Goal: Task Accomplishment & Management: Complete application form

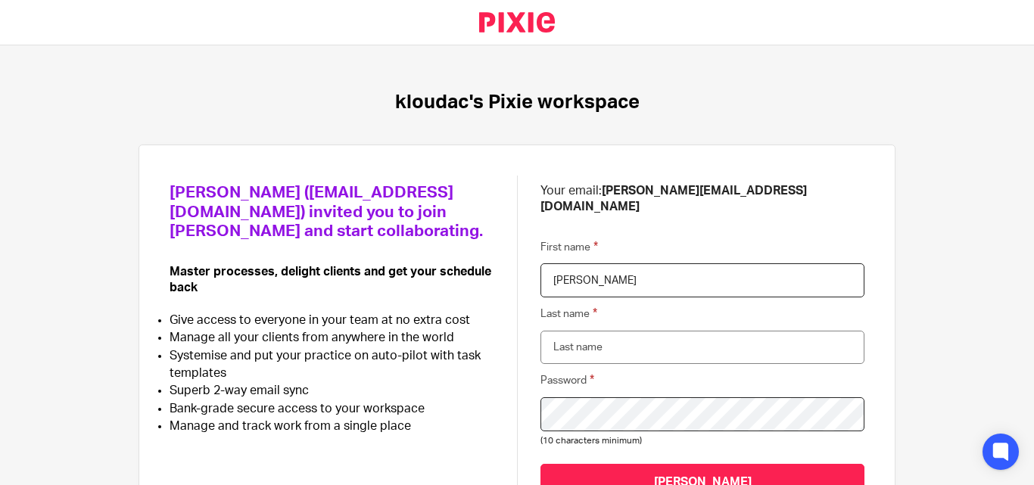
type input "Gathatharan"
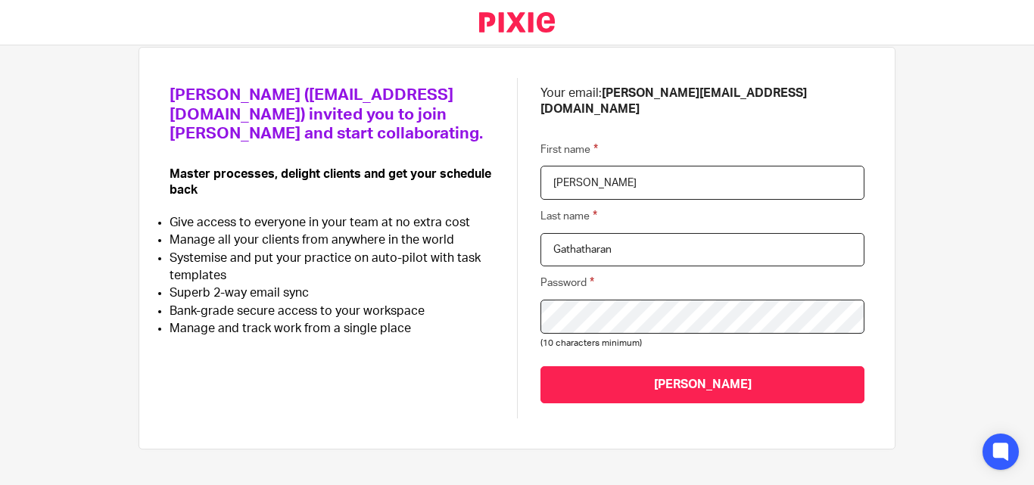
scroll to position [107, 0]
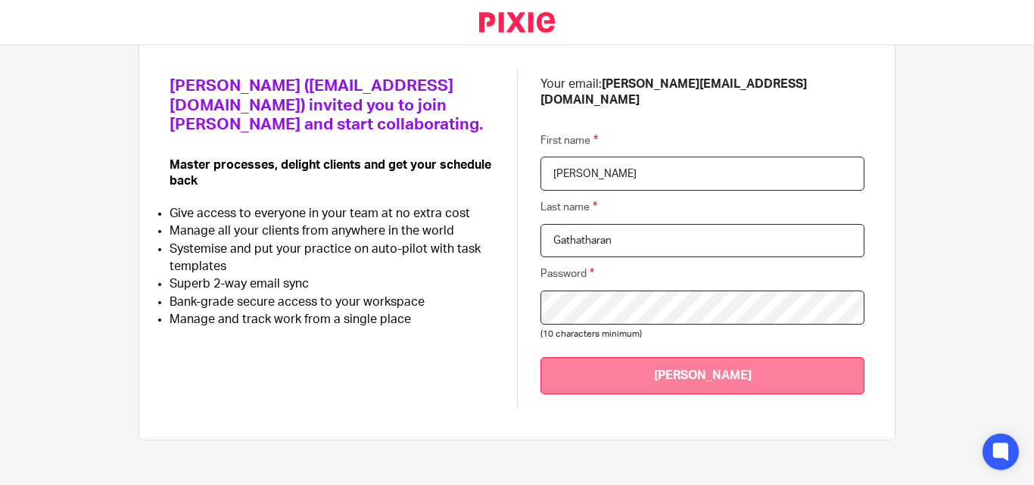
click at [643, 357] on input "Join Kloudac" at bounding box center [702, 375] width 324 height 37
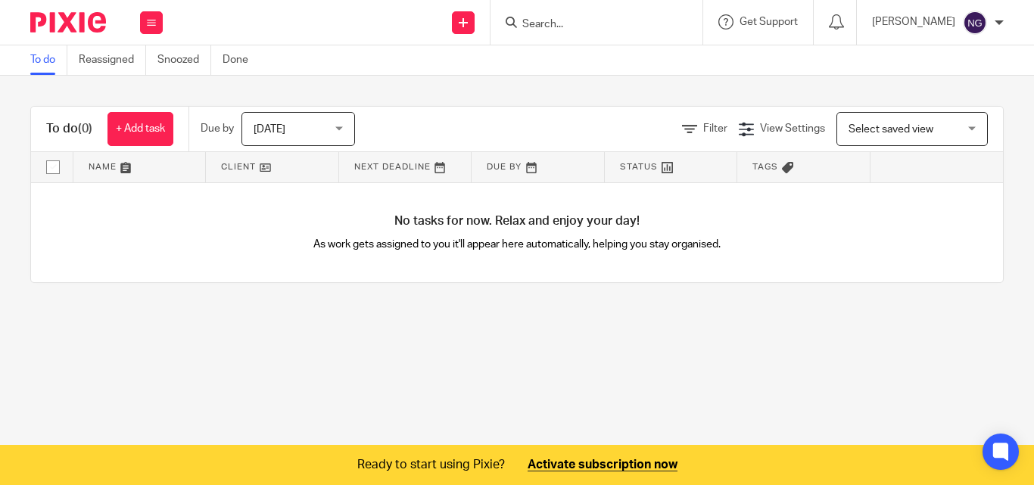
click at [341, 128] on div "Today Today" at bounding box center [298, 129] width 114 height 34
click at [615, 218] on div "No tasks for now. Relax and enjoy your day! As work gets assigned to you it'll …" at bounding box center [517, 233] width 972 height 100
click at [107, 58] on link "Reassigned" at bounding box center [112, 60] width 67 height 30
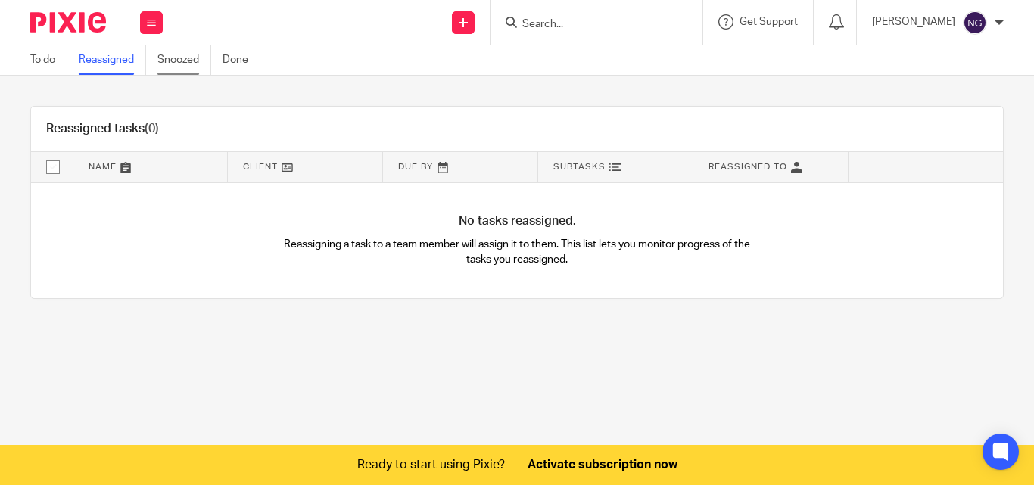
click at [182, 61] on link "Snoozed" at bounding box center [184, 60] width 54 height 30
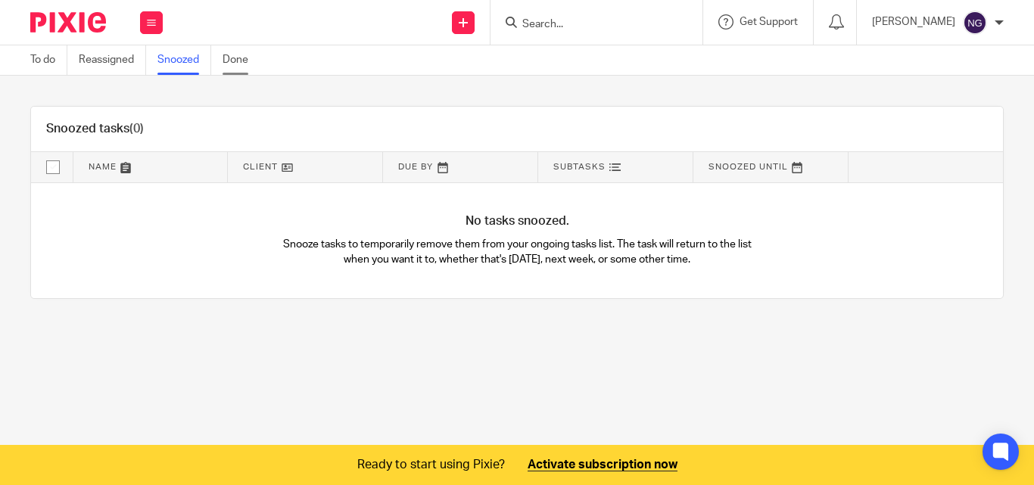
click at [249, 63] on link "Done" at bounding box center [241, 60] width 37 height 30
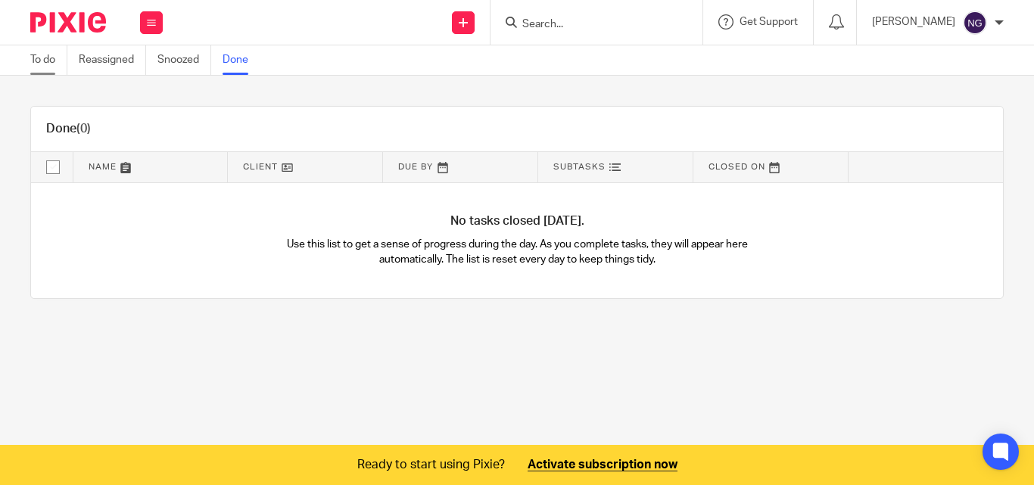
click at [49, 62] on link "To do" at bounding box center [48, 60] width 37 height 30
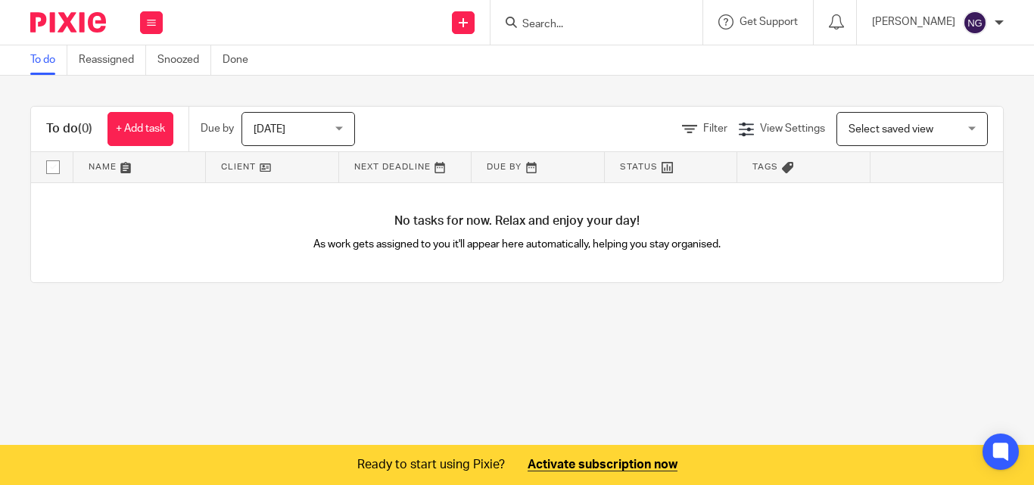
click at [639, 163] on link at bounding box center [671, 167] width 132 height 30
click at [220, 163] on link at bounding box center [272, 167] width 132 height 30
click at [1002, 23] on div at bounding box center [999, 22] width 9 height 9
